Goal: Task Accomplishment & Management: Use online tool/utility

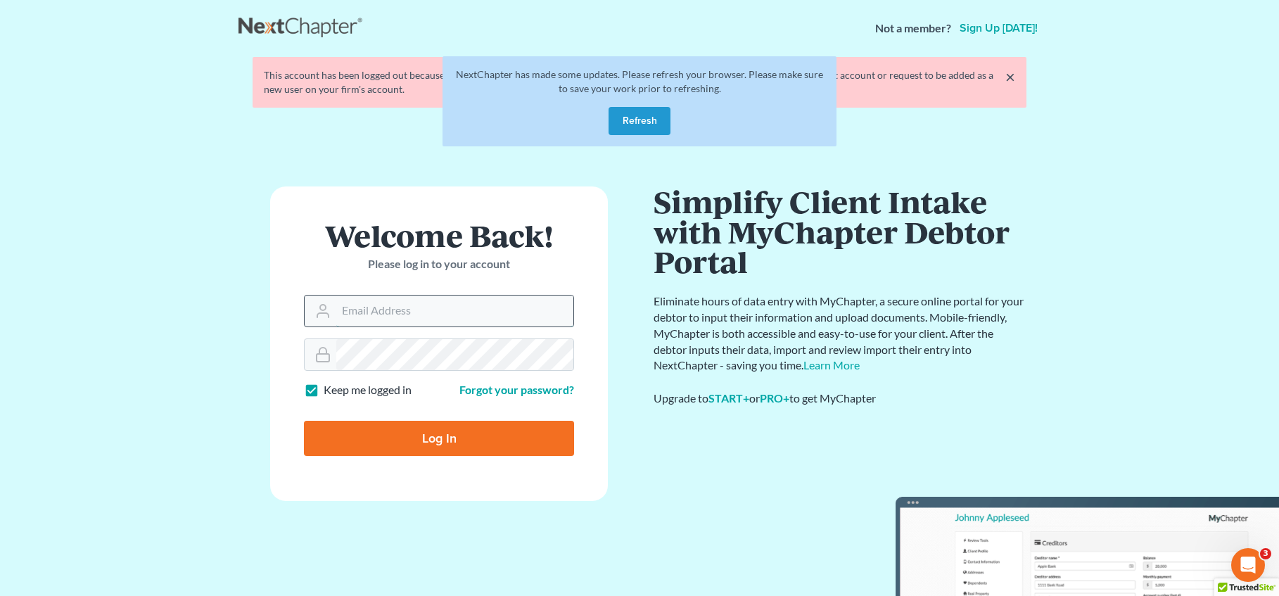
click at [447, 316] on input "Email Address" at bounding box center [454, 310] width 237 height 31
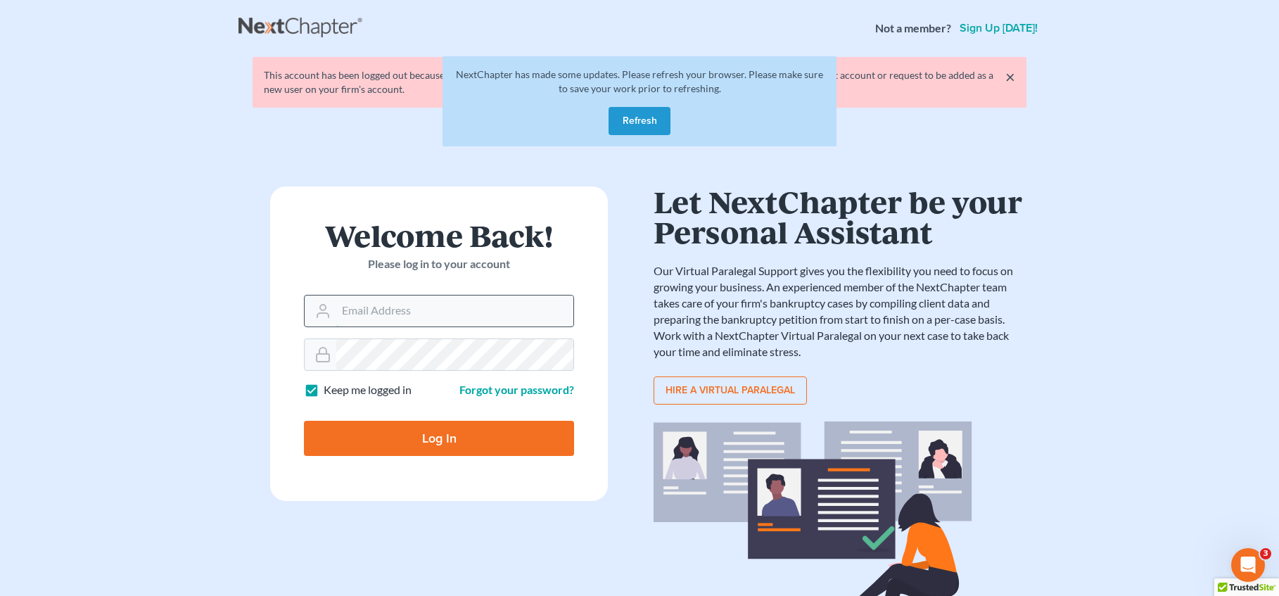
type input "jatherton@saderlawfirm.com"
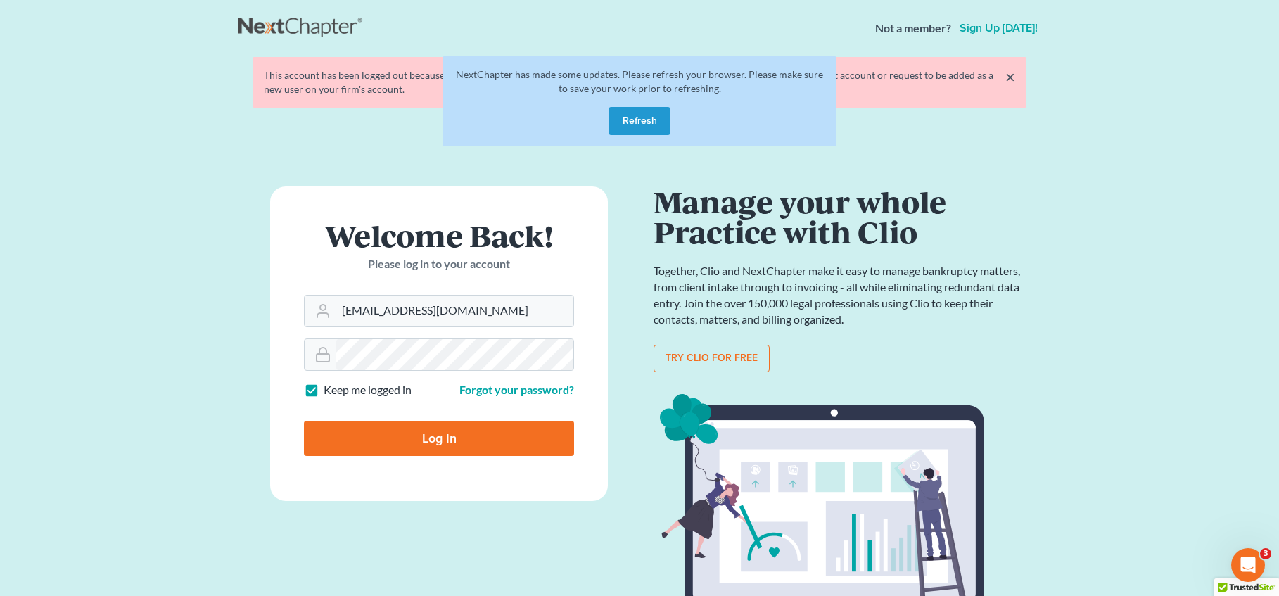
click at [492, 452] on input "Log In" at bounding box center [439, 438] width 270 height 35
type input "Thinking..."
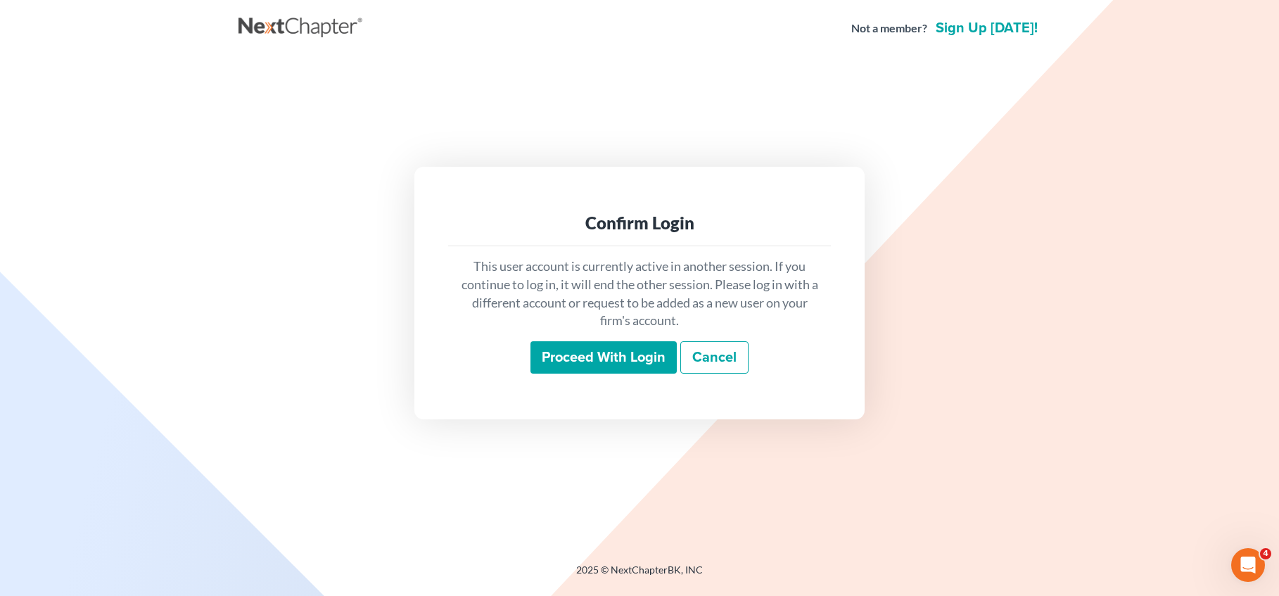
click at [620, 347] on input "Proceed with login" at bounding box center [603, 357] width 146 height 32
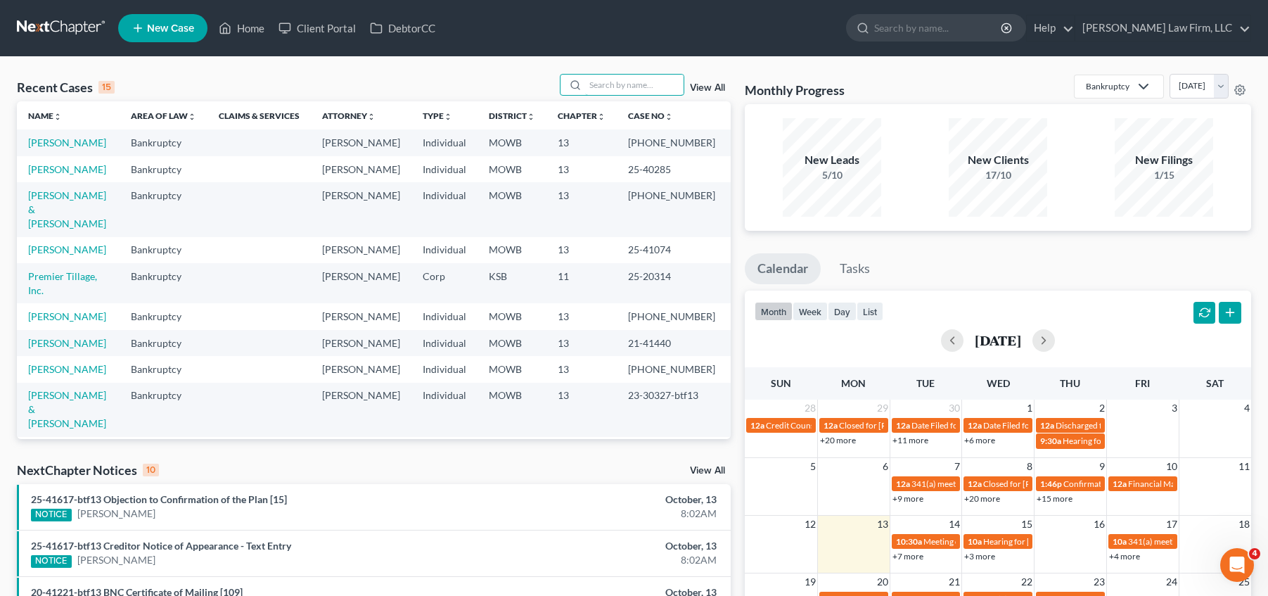
drag, startPoint x: 596, startPoint y: 81, endPoint x: 598, endPoint y: 69, distance: 12.0
click at [598, 79] on input "search" at bounding box center [634, 85] width 98 height 20
type input "paige"
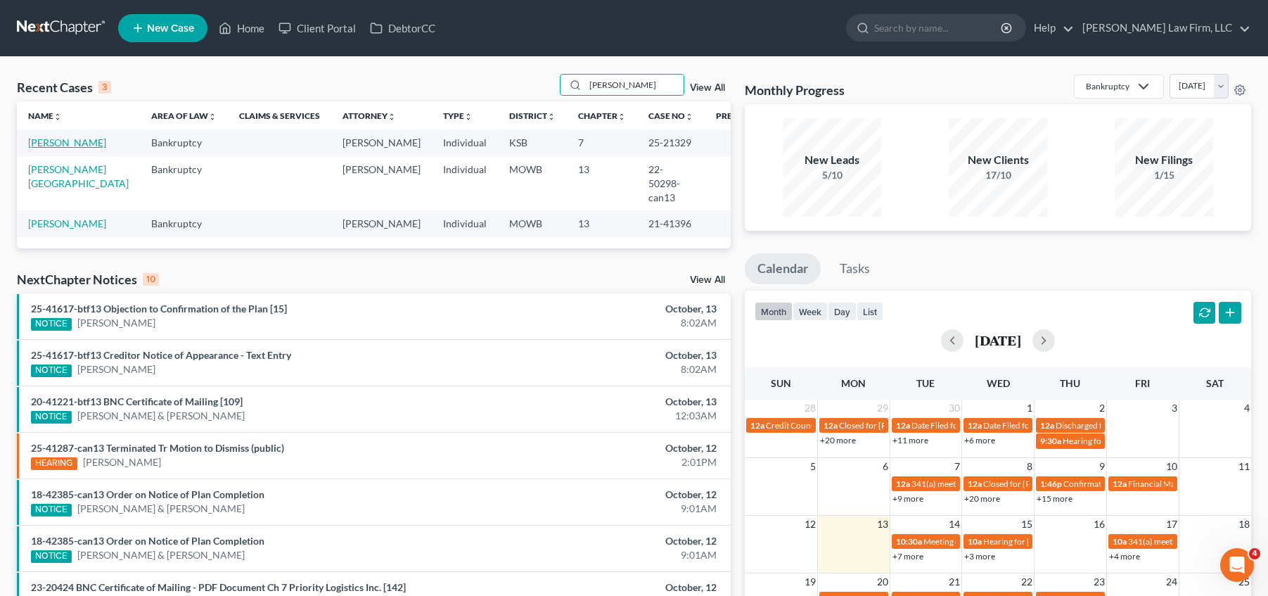
click at [47, 143] on link "[PERSON_NAME]" at bounding box center [67, 142] width 78 height 12
select select "4"
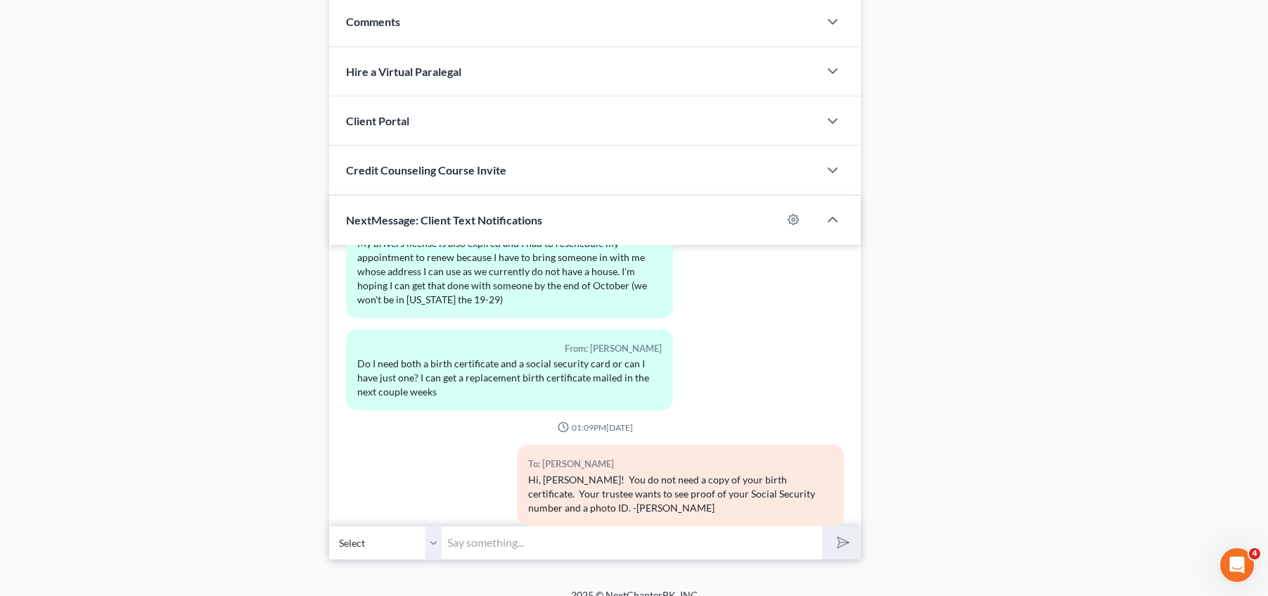
scroll to position [1242, 0]
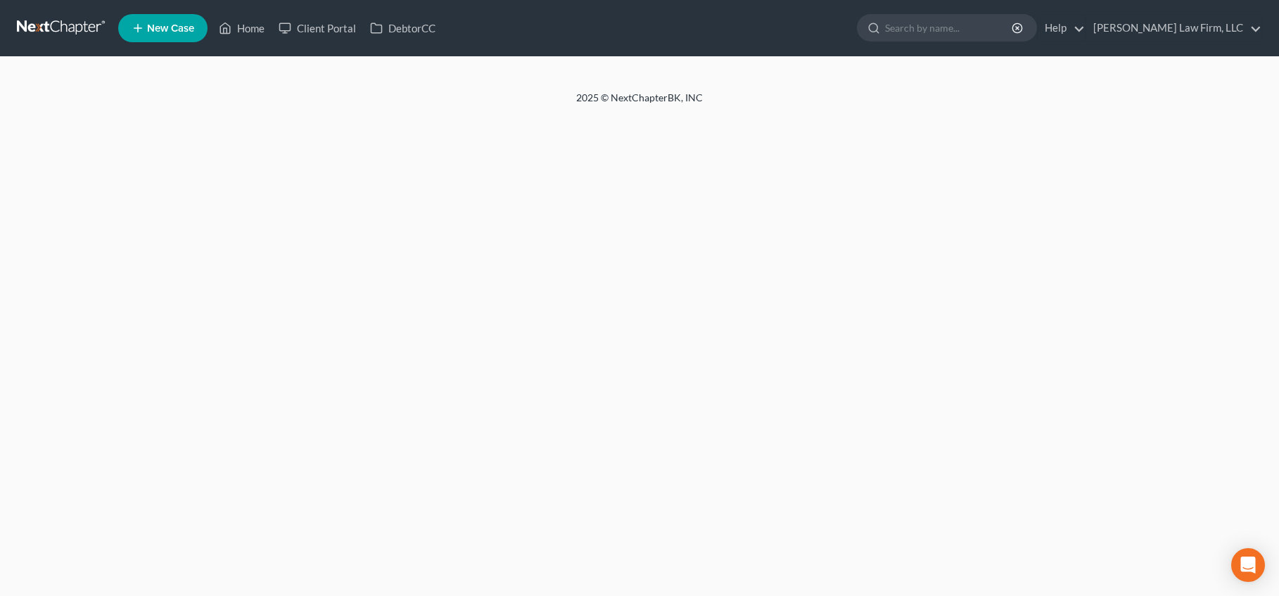
select select "4"
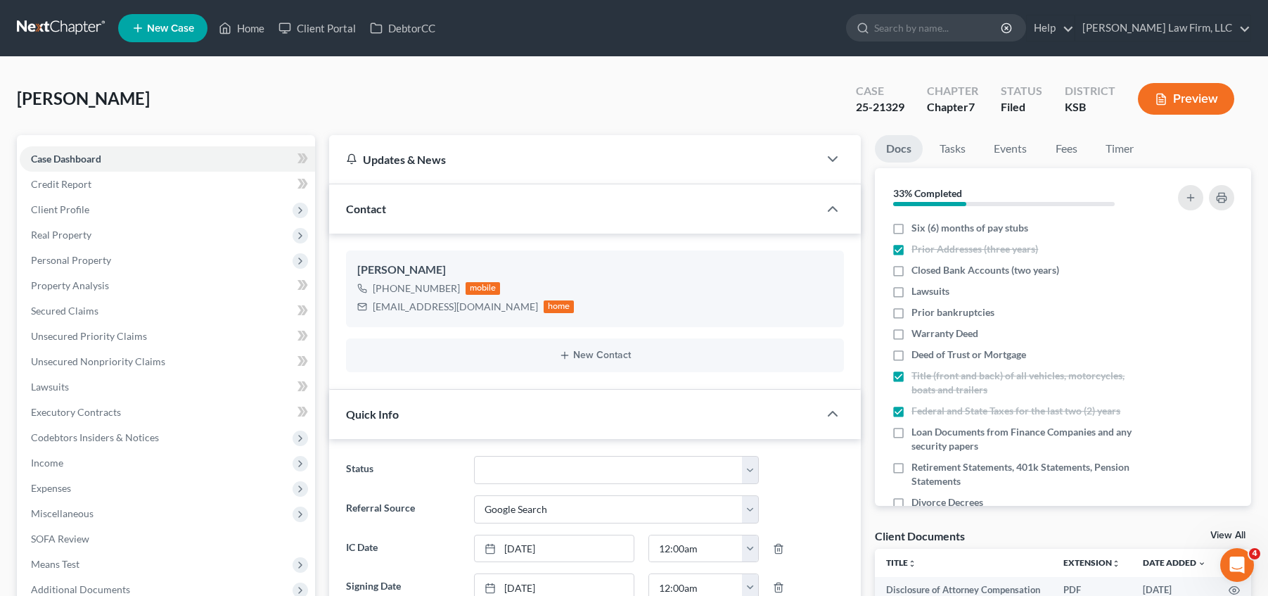
click at [55, 25] on link at bounding box center [62, 27] width 90 height 25
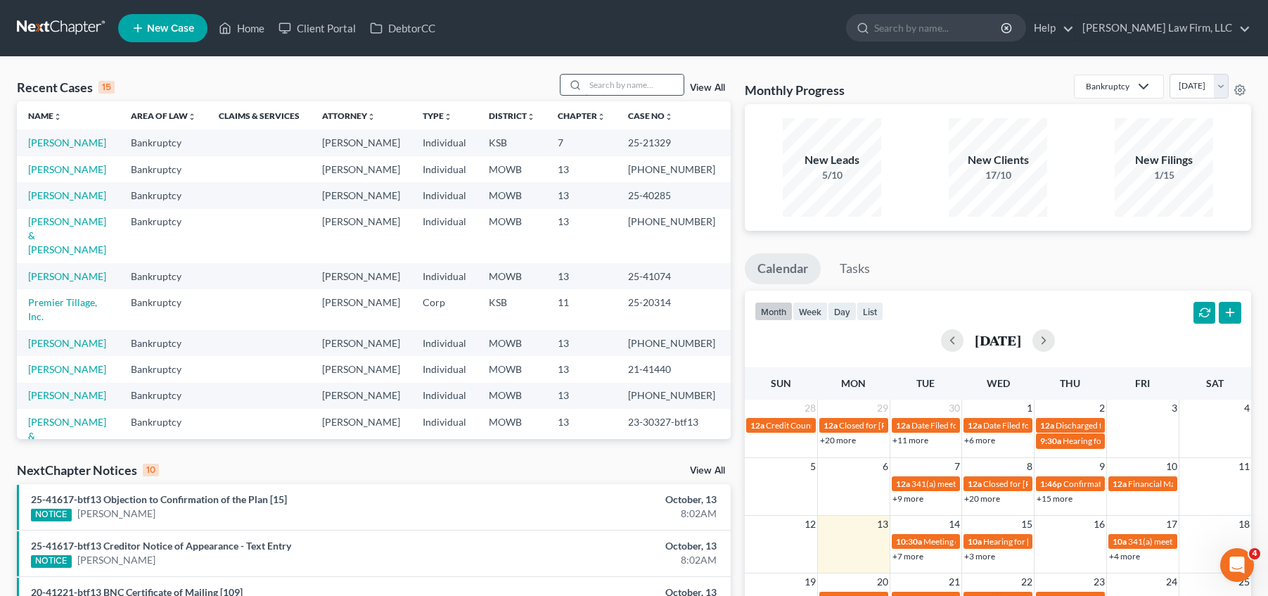
click at [663, 89] on input "search" at bounding box center [634, 85] width 98 height 20
type input "[PERSON_NAME]"
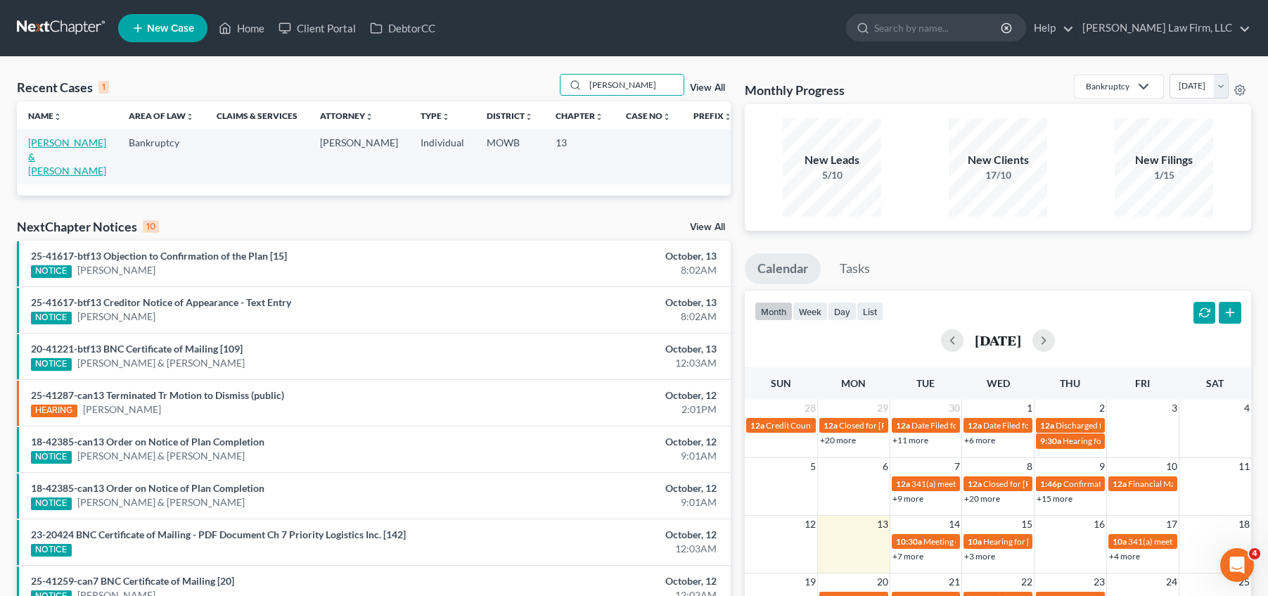
click at [49, 143] on link "[PERSON_NAME] & [PERSON_NAME]" at bounding box center [67, 156] width 78 height 40
select select "4"
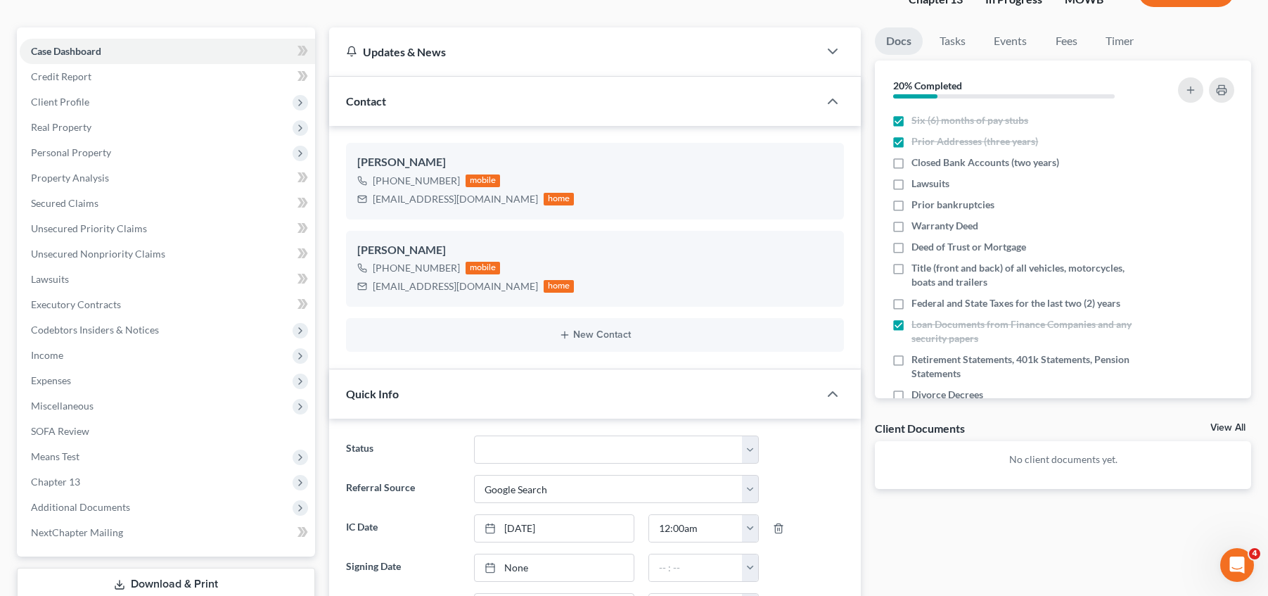
scroll to position [141, 0]
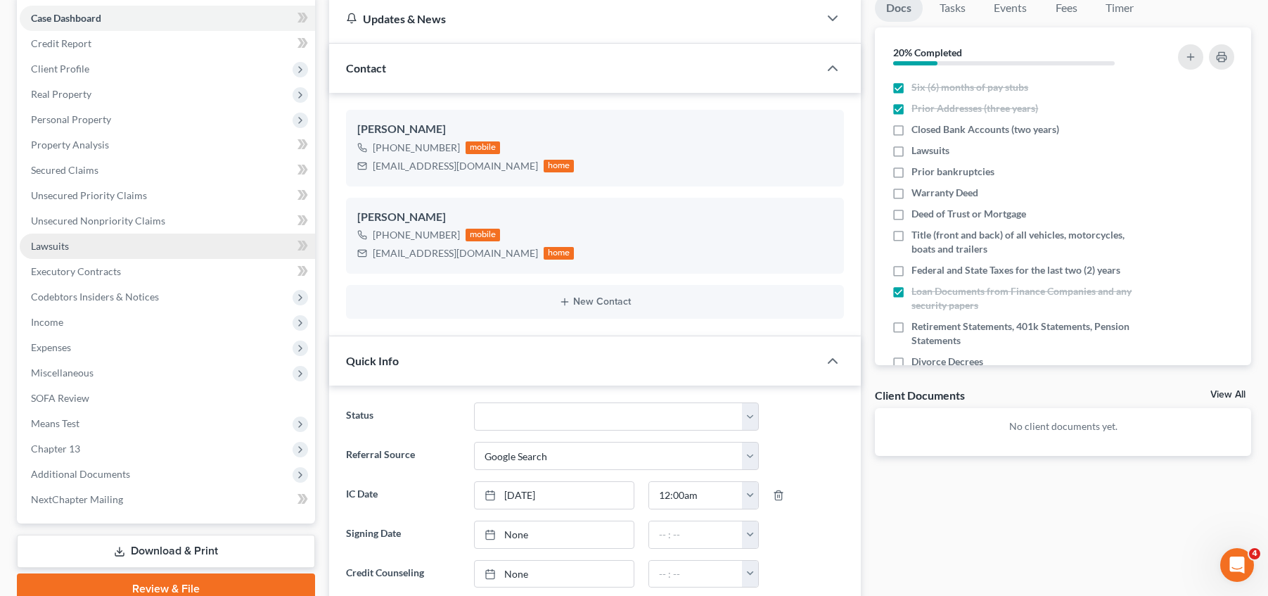
click at [113, 242] on link "Lawsuits" at bounding box center [167, 246] width 295 height 25
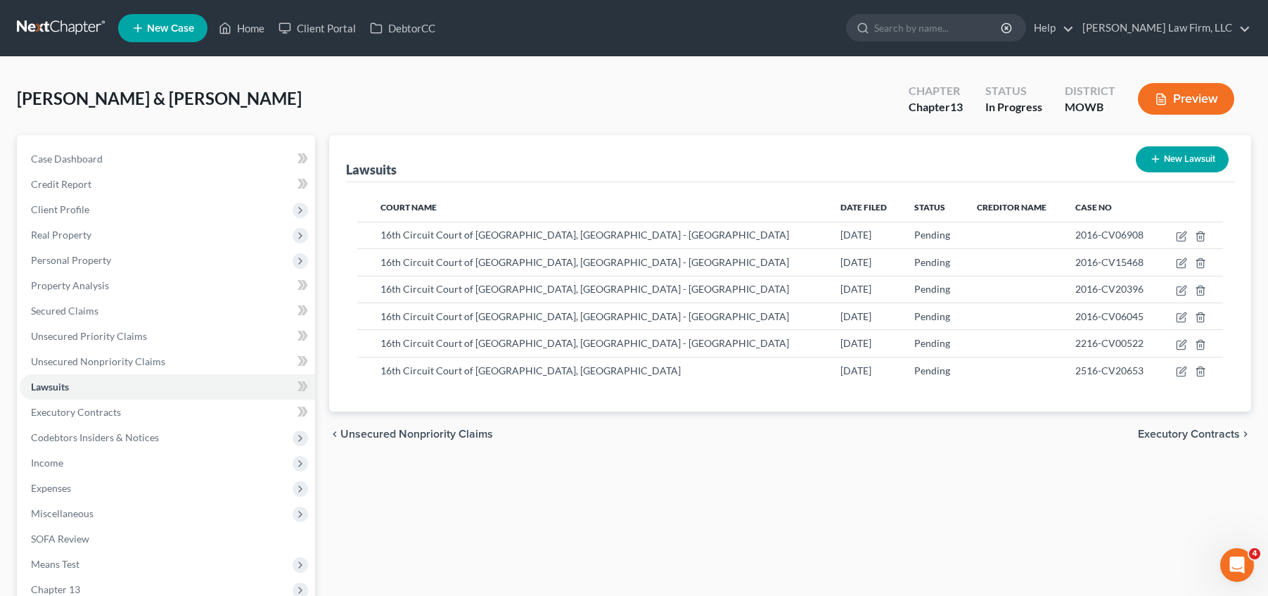
click at [1203, 160] on button "New Lawsuit" at bounding box center [1182, 159] width 93 height 26
select select "0"
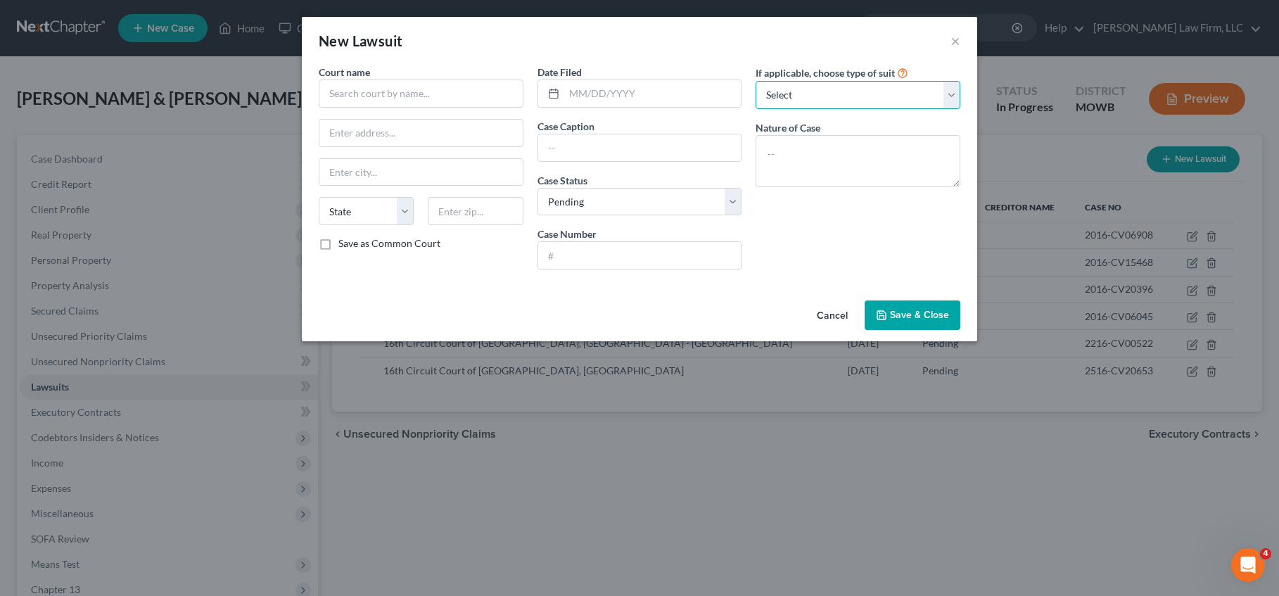
click at [939, 91] on select "Select Repossession Garnishment Foreclosure Attached, Seized, Or Levied Other" at bounding box center [857, 95] width 205 height 28
click at [957, 38] on button "×" at bounding box center [955, 40] width 10 height 17
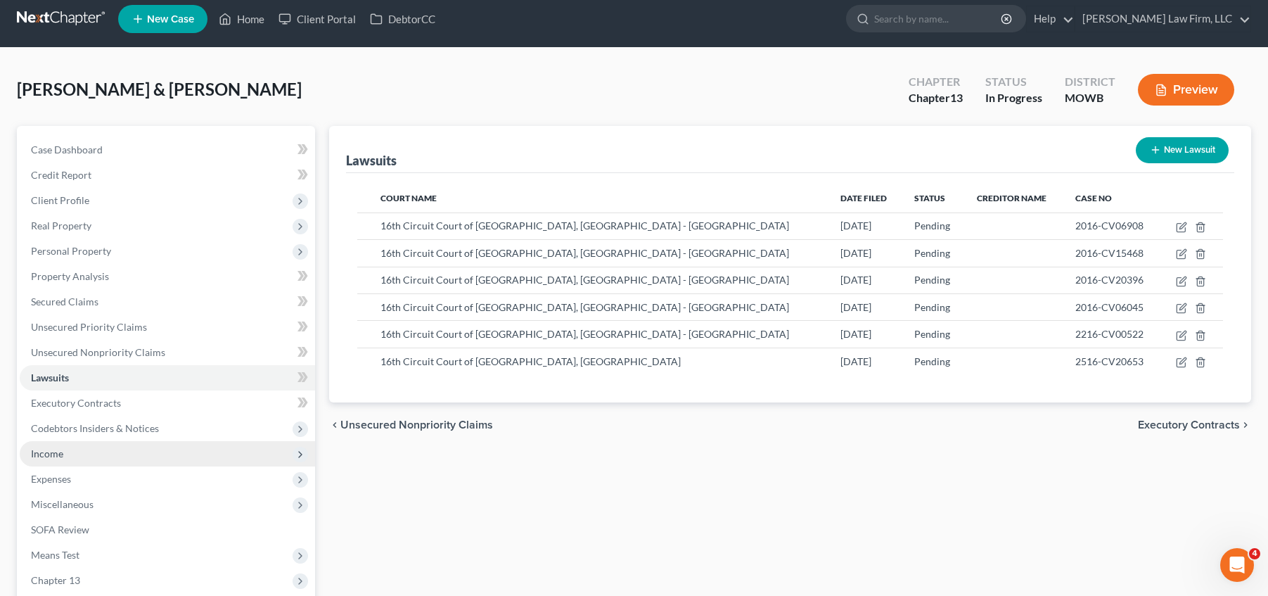
scroll to position [18, 0]
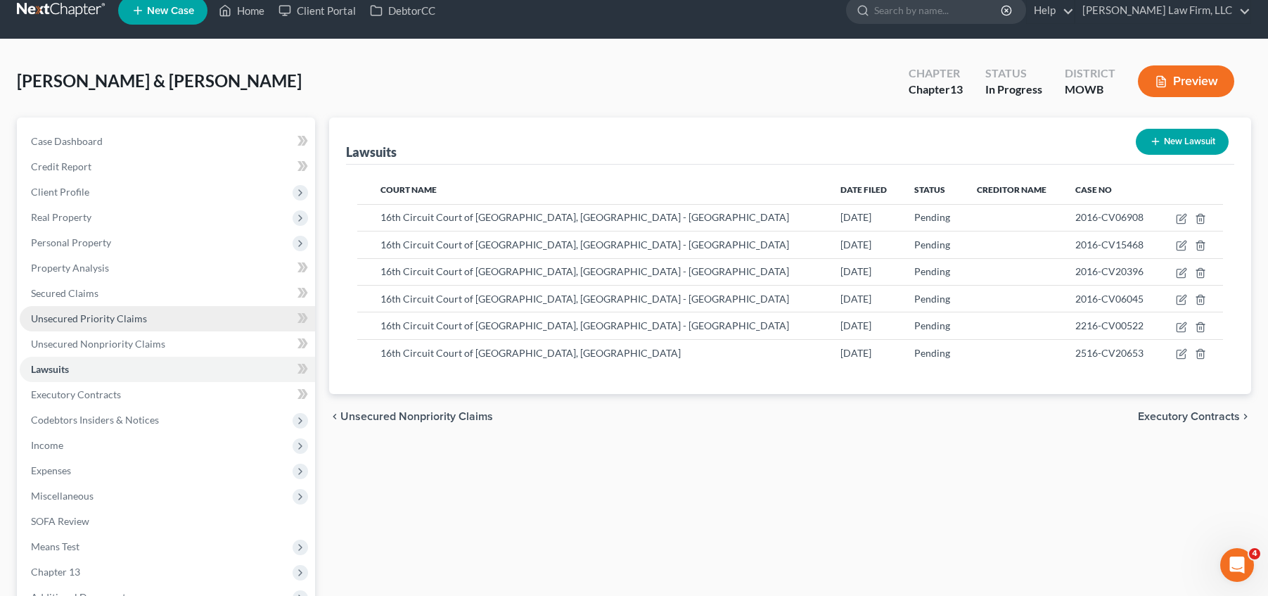
click at [148, 307] on link "Unsecured Priority Claims" at bounding box center [167, 318] width 295 height 25
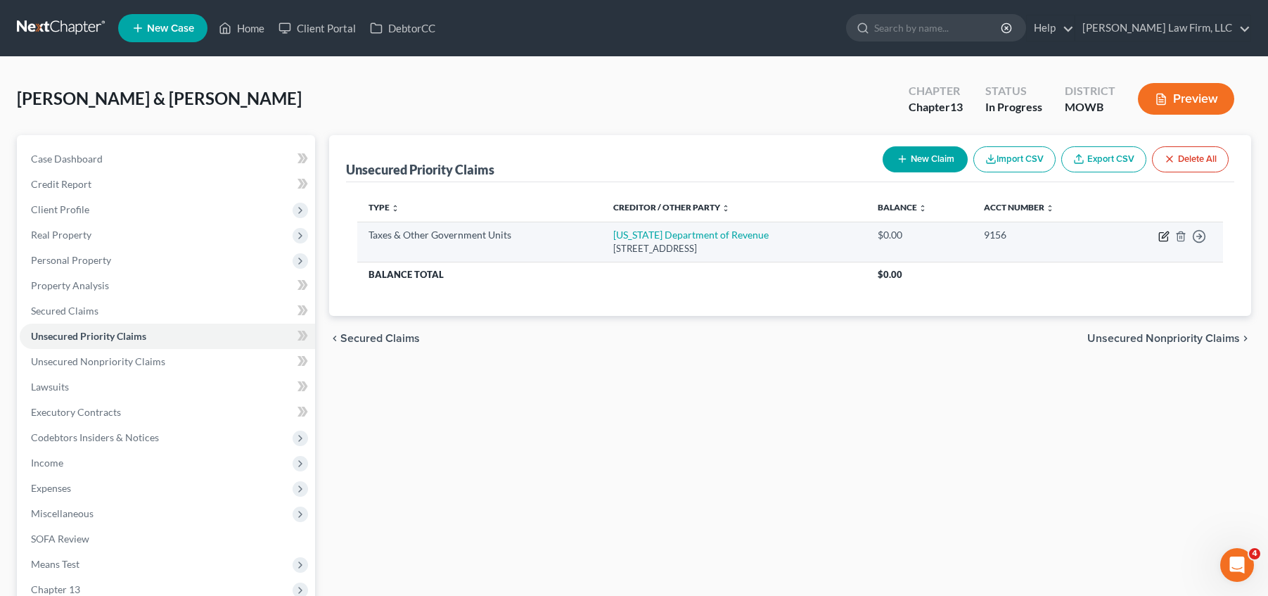
click at [1163, 240] on icon "button" at bounding box center [1163, 236] width 11 height 11
select select "2"
select select "26"
select select "1"
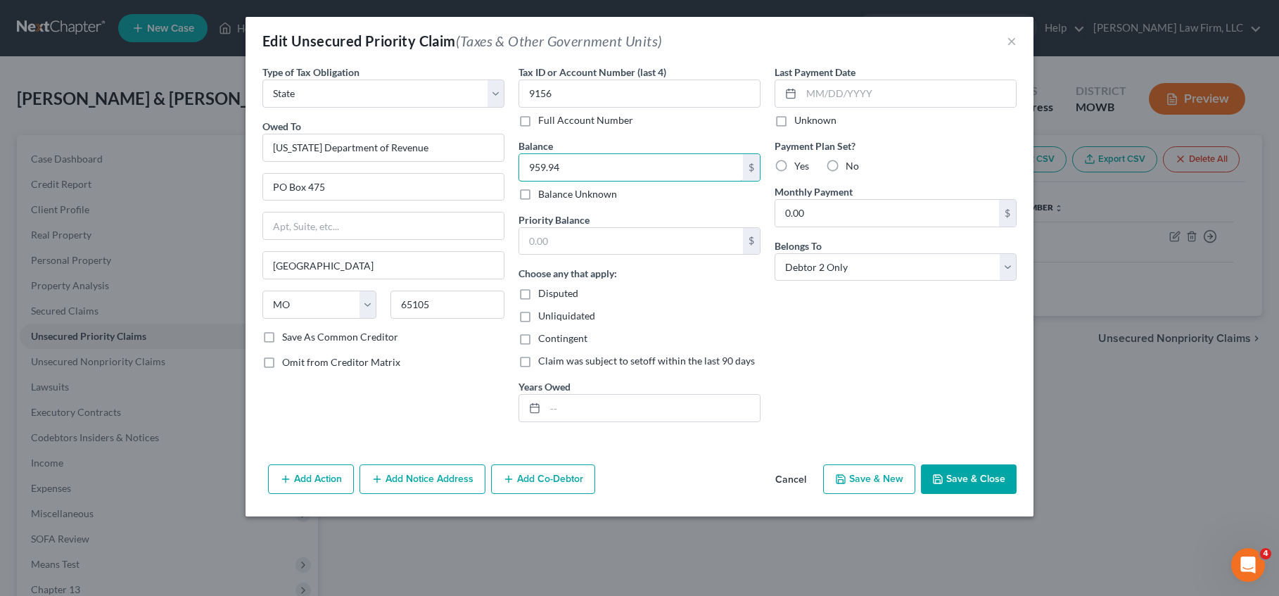
type input "959.94"
click at [649, 212] on div "Priority Balance $" at bounding box center [639, 233] width 242 height 43
click at [980, 479] on button "Save & Close" at bounding box center [969, 479] width 96 height 30
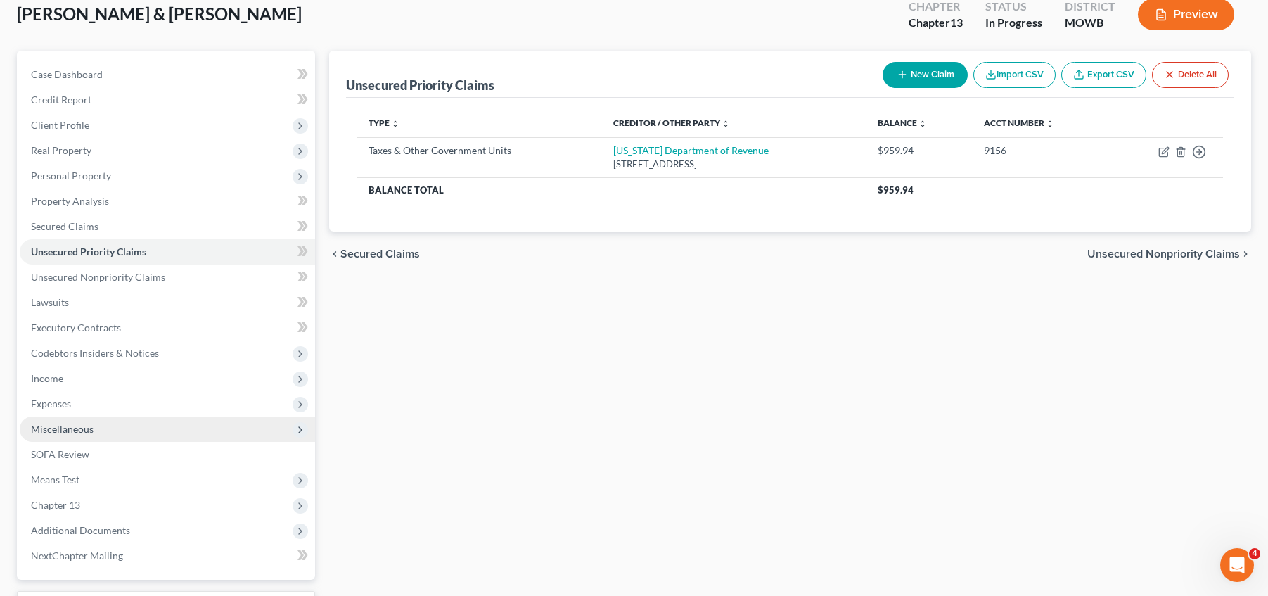
scroll to position [88, 0]
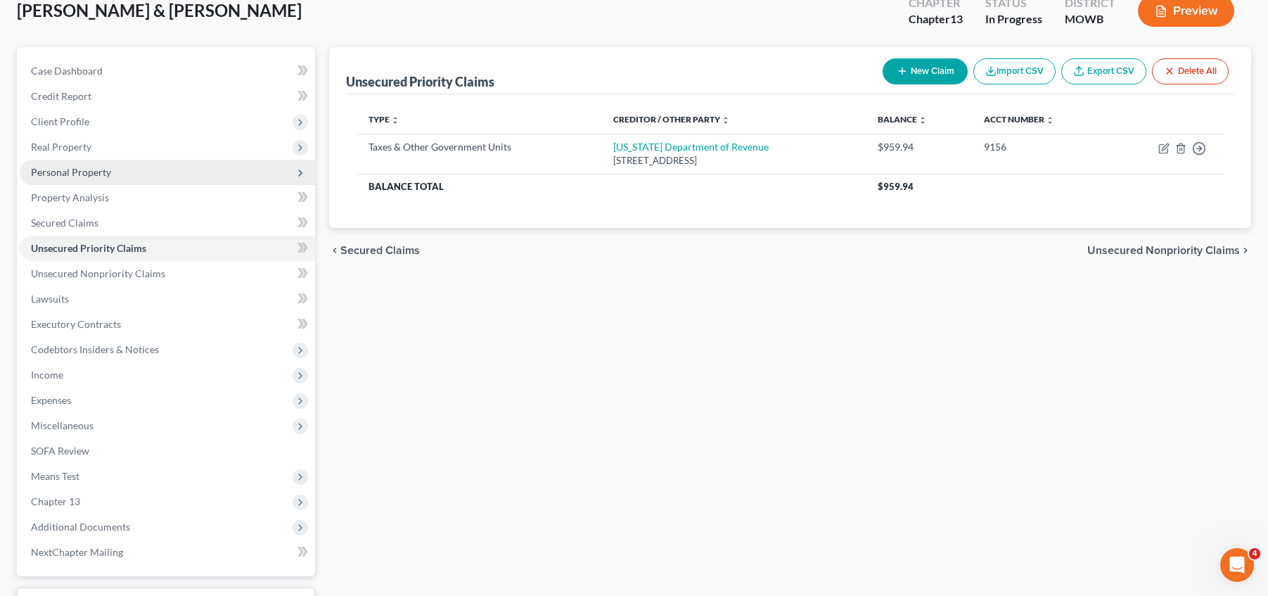
click at [171, 182] on span "Personal Property" at bounding box center [167, 172] width 295 height 25
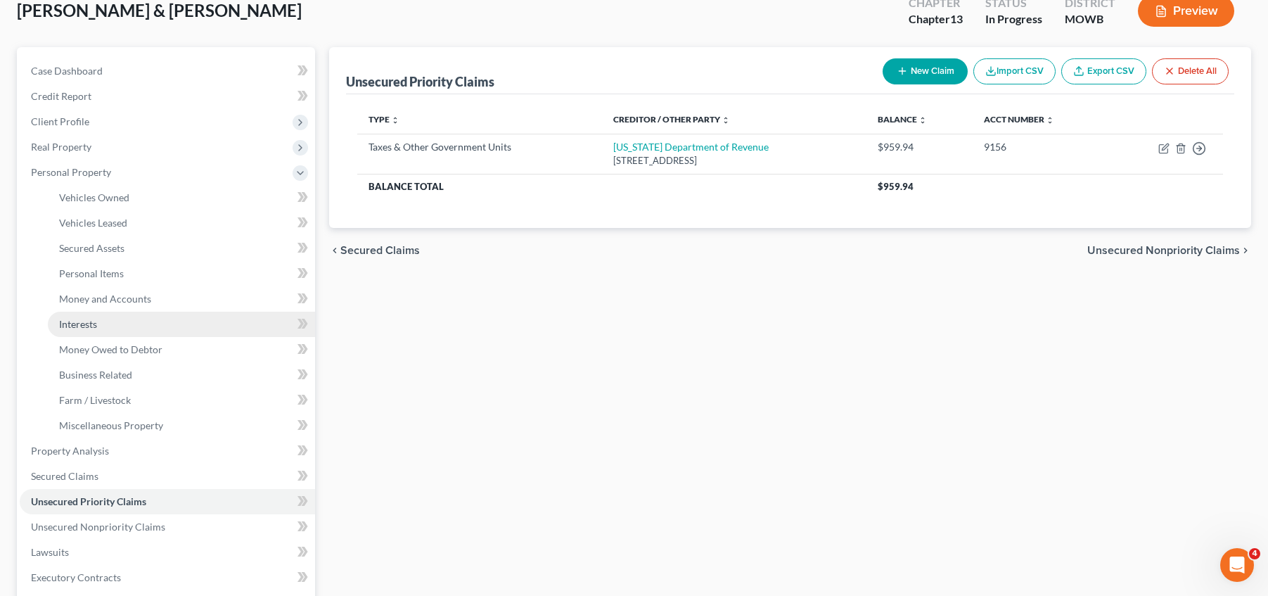
click at [167, 328] on link "Interests" at bounding box center [181, 324] width 267 height 25
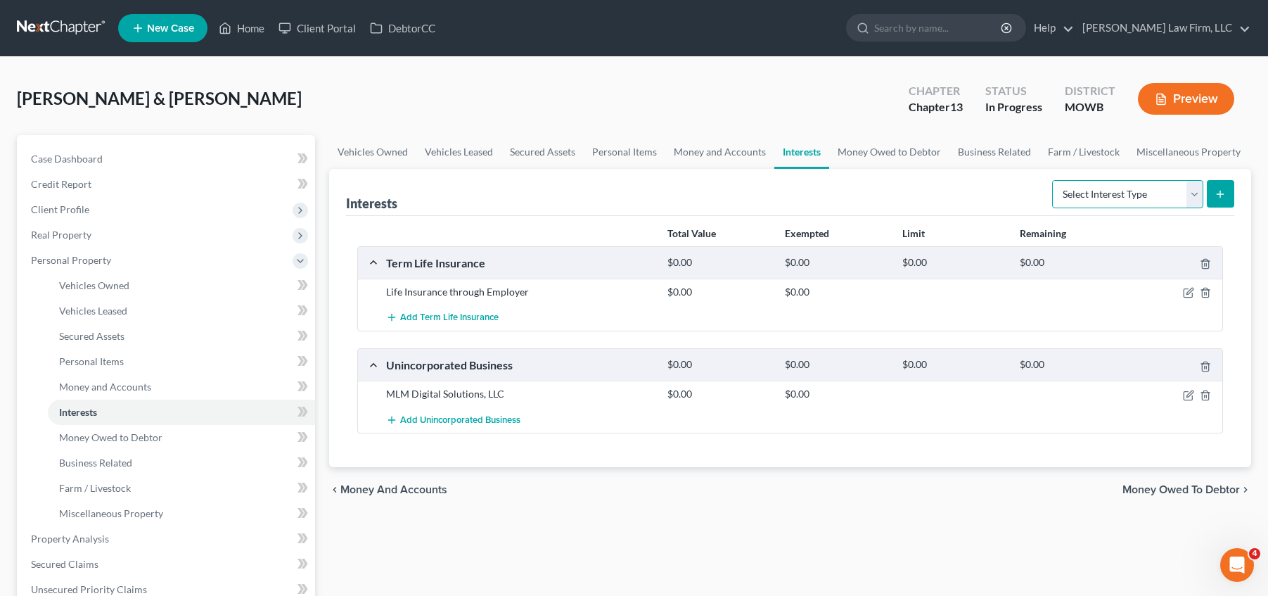
click at [1200, 196] on select "Select Interest Type 401K Annuity Bond Education IRA Government Bond Government…" at bounding box center [1127, 194] width 151 height 28
drag, startPoint x: 715, startPoint y: 530, endPoint x: 701, endPoint y: 528, distance: 13.7
click at [715, 530] on div "Vehicles Owned Vehicles Leased Secured Assets Personal Items Money and Accounts…" at bounding box center [790, 566] width 936 height 863
click at [215, 443] on link "Money Owed to Debtor" at bounding box center [181, 437] width 267 height 25
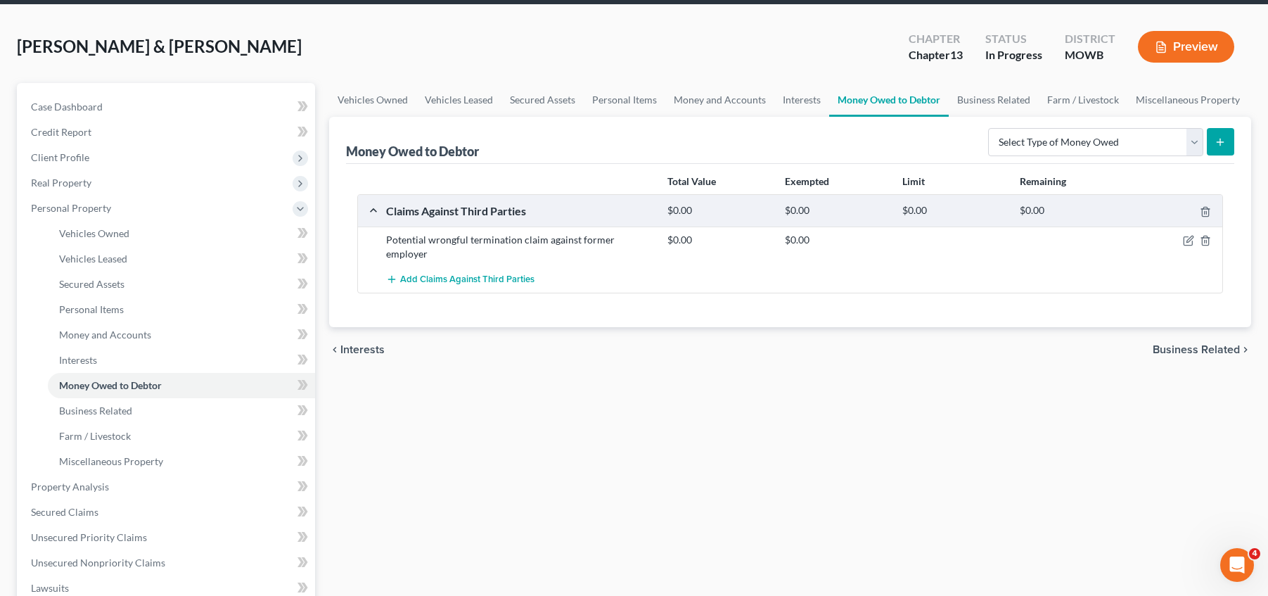
scroll to position [88, 0]
